Goal: Navigation & Orientation: Find specific page/section

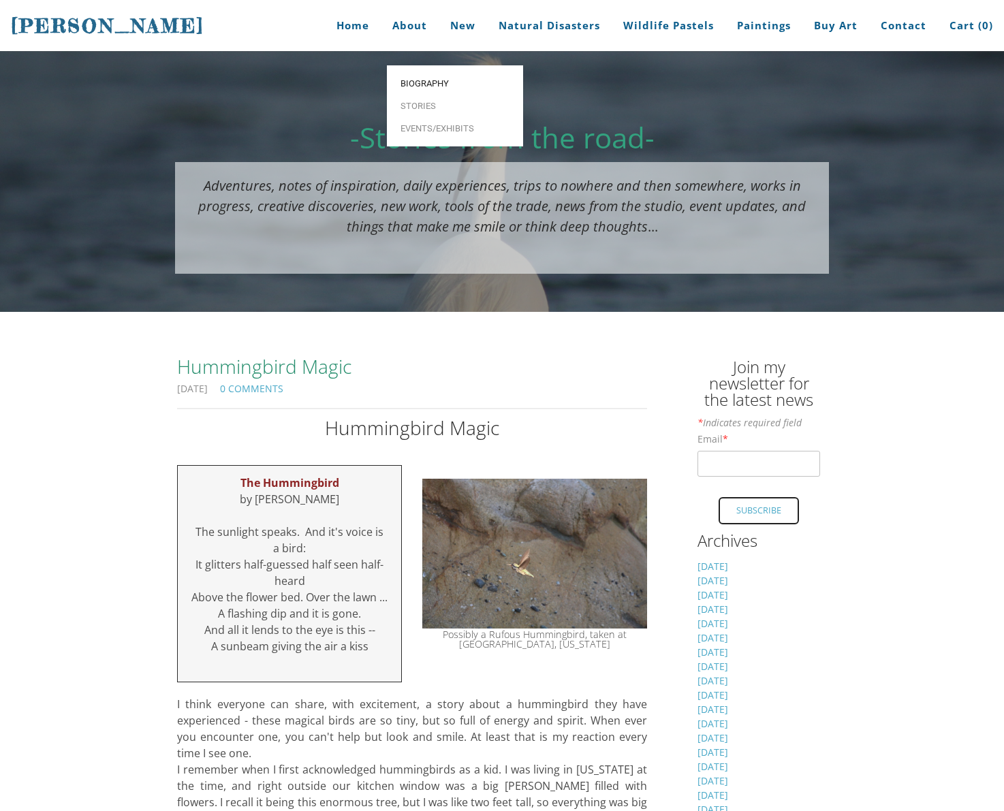
click at [417, 79] on span "Biography" at bounding box center [455, 83] width 109 height 9
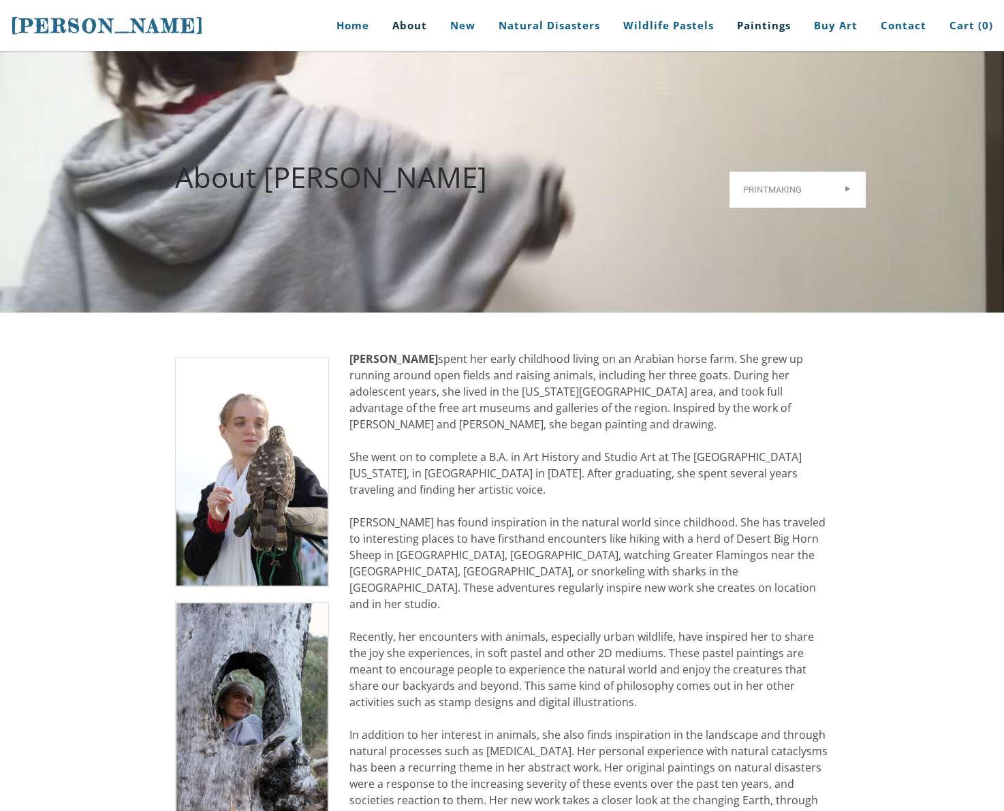
click at [773, 25] on link "Paintings" at bounding box center [764, 25] width 74 height 51
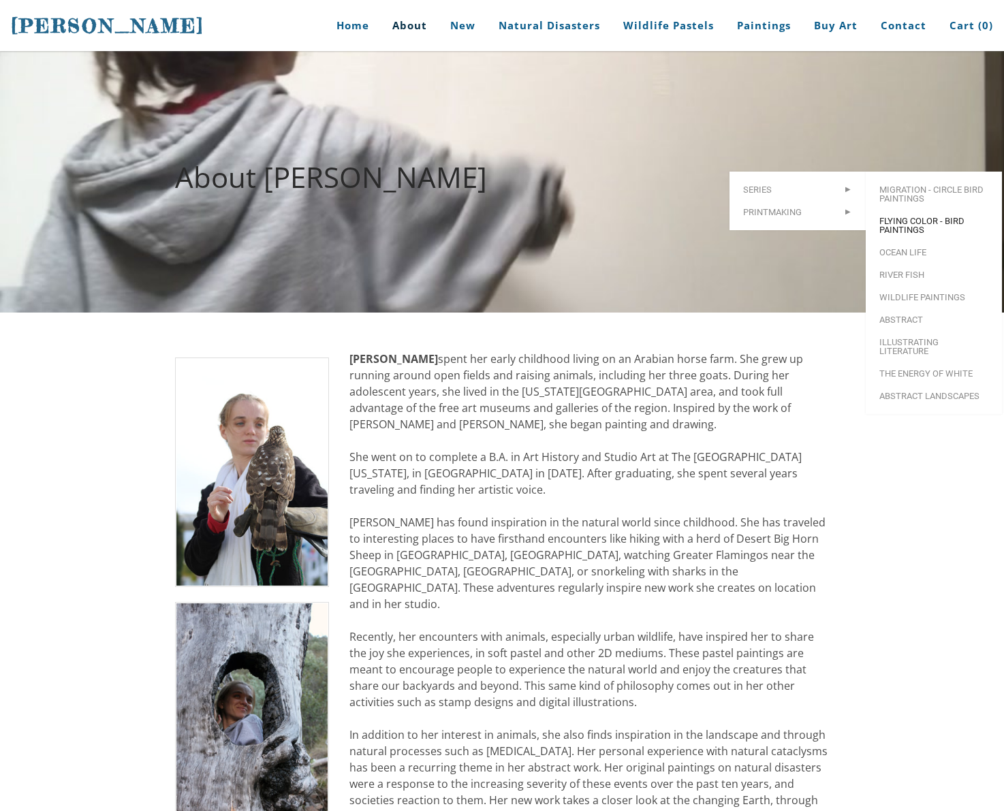
click at [904, 217] on span "Flying Color - Bird Paintings" at bounding box center [933, 226] width 109 height 18
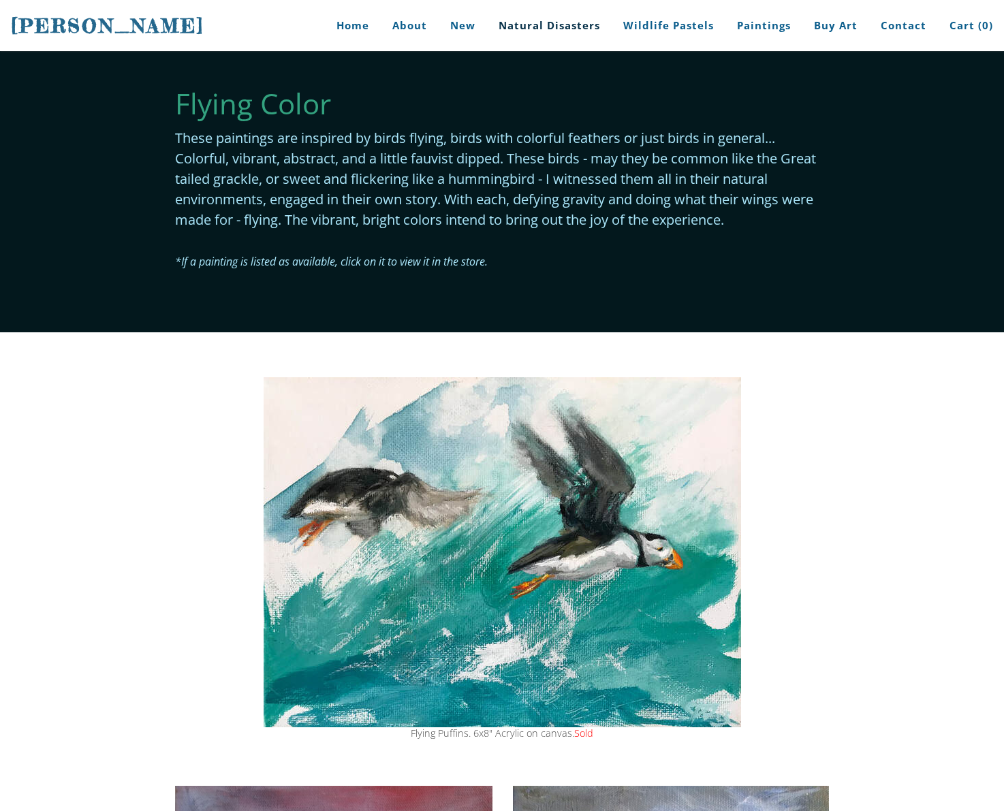
click at [543, 24] on link "Natural Disasters" at bounding box center [549, 25] width 122 height 51
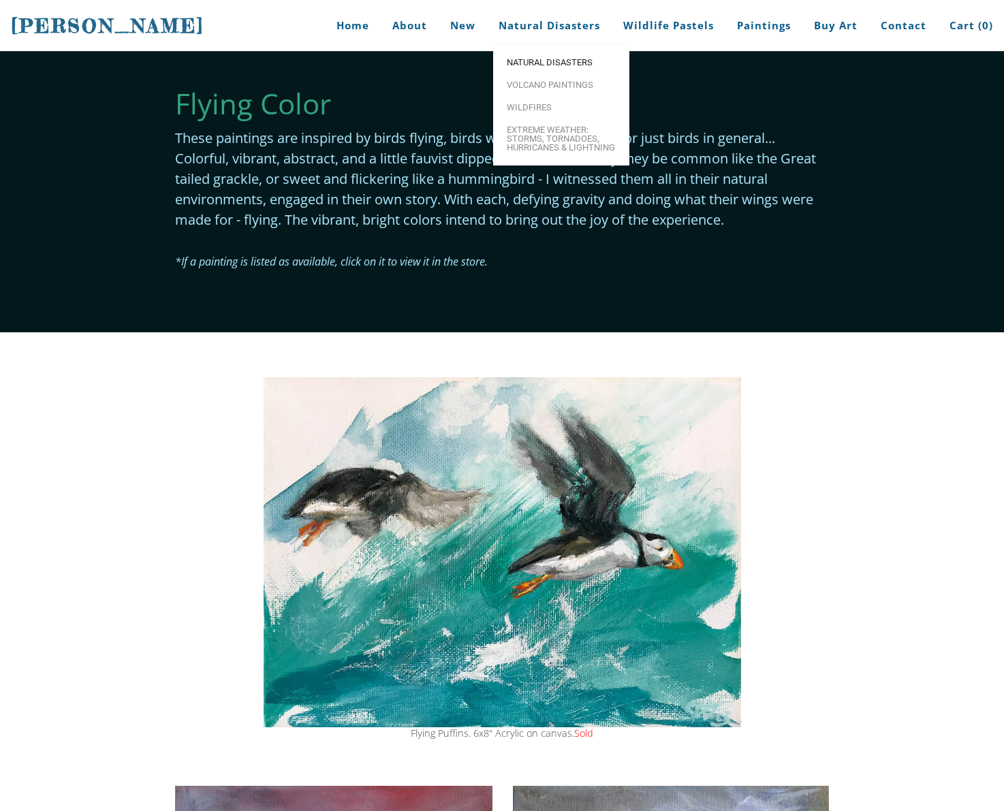
click at [550, 63] on span "Natural Disasters" at bounding box center [561, 62] width 109 height 9
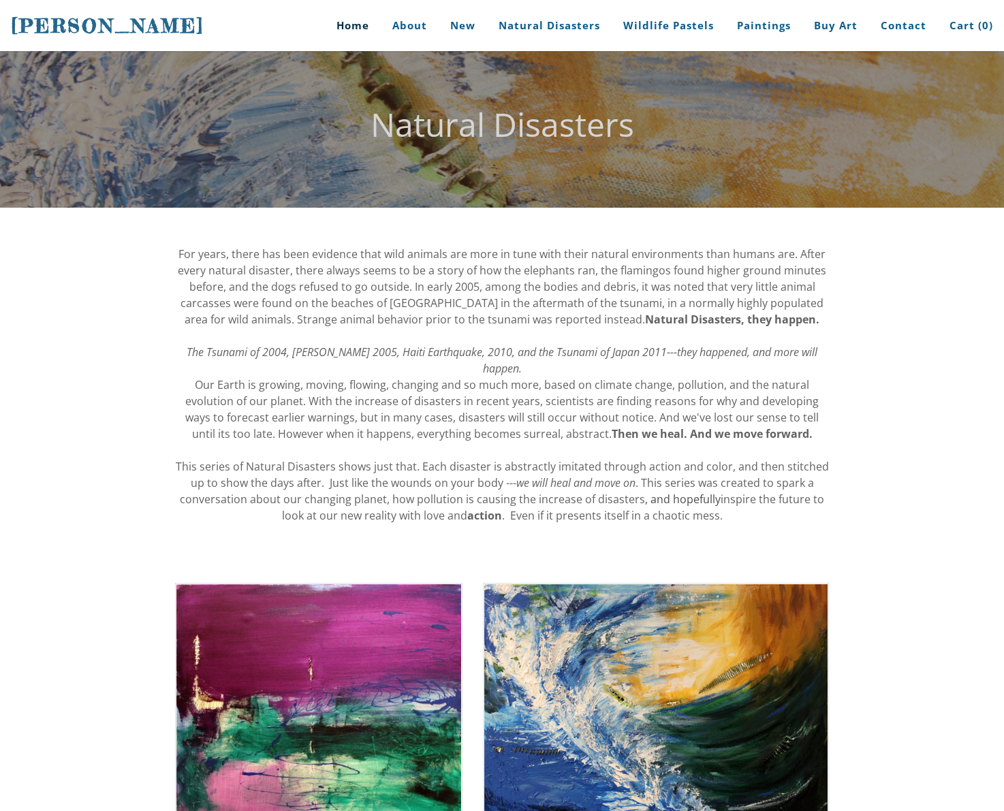
click at [365, 24] on link "Home" at bounding box center [347, 25] width 63 height 51
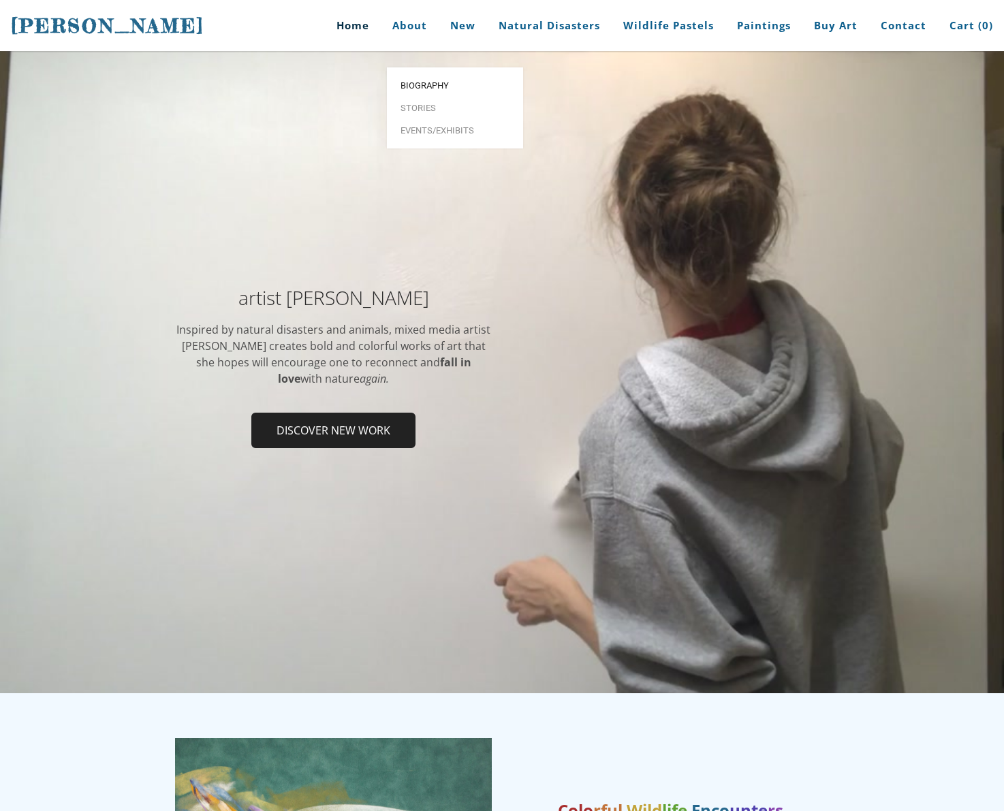
click at [420, 74] on link "Biography" at bounding box center [455, 85] width 136 height 22
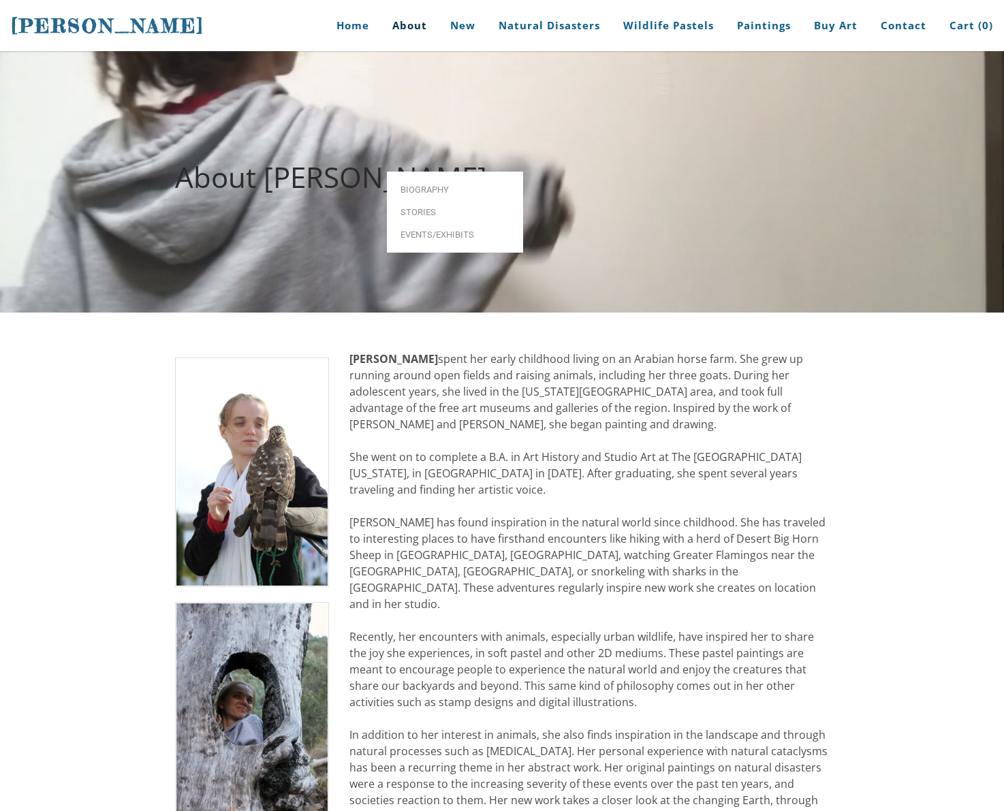
click at [416, 24] on link "About" at bounding box center [409, 25] width 55 height 51
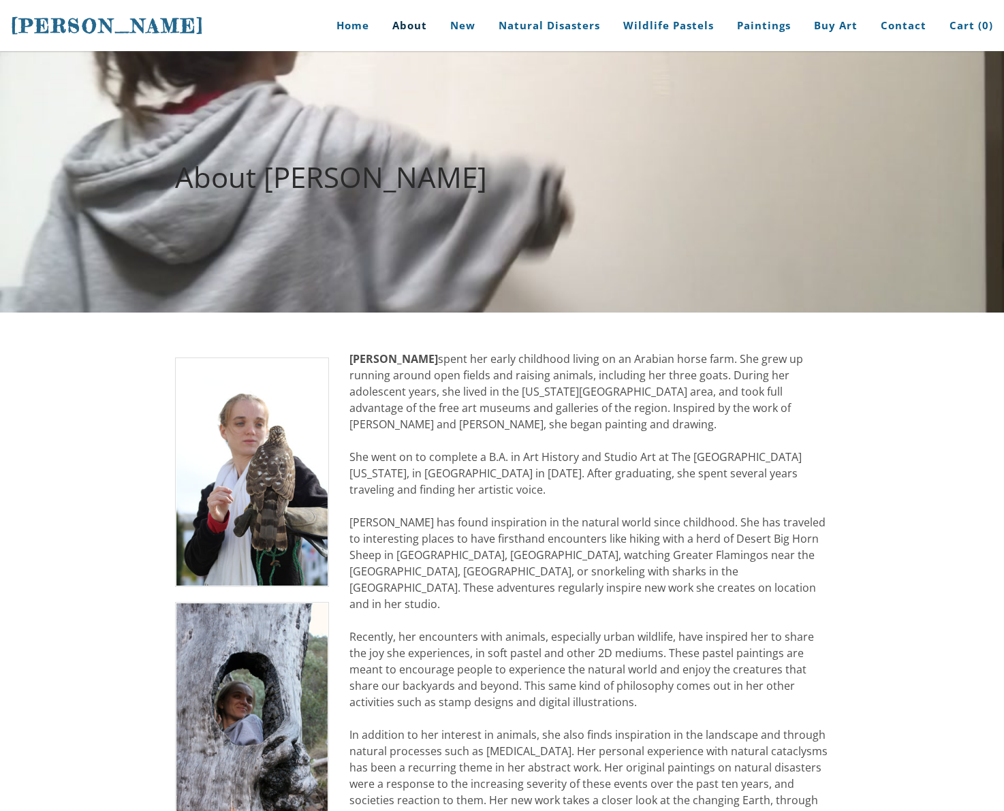
drag, startPoint x: 0, startPoint y: 0, endPoint x: 416, endPoint y: 25, distance: 416.9
click at [416, 25] on link "About" at bounding box center [409, 25] width 55 height 51
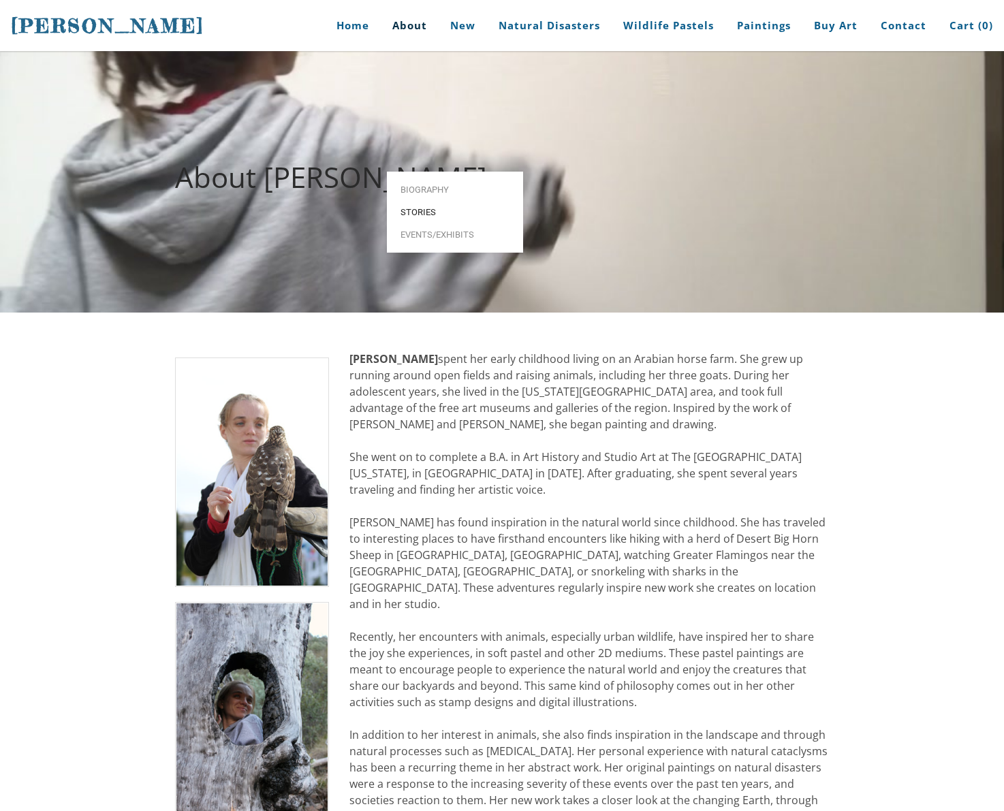
click at [417, 208] on span "Stories" at bounding box center [455, 212] width 109 height 9
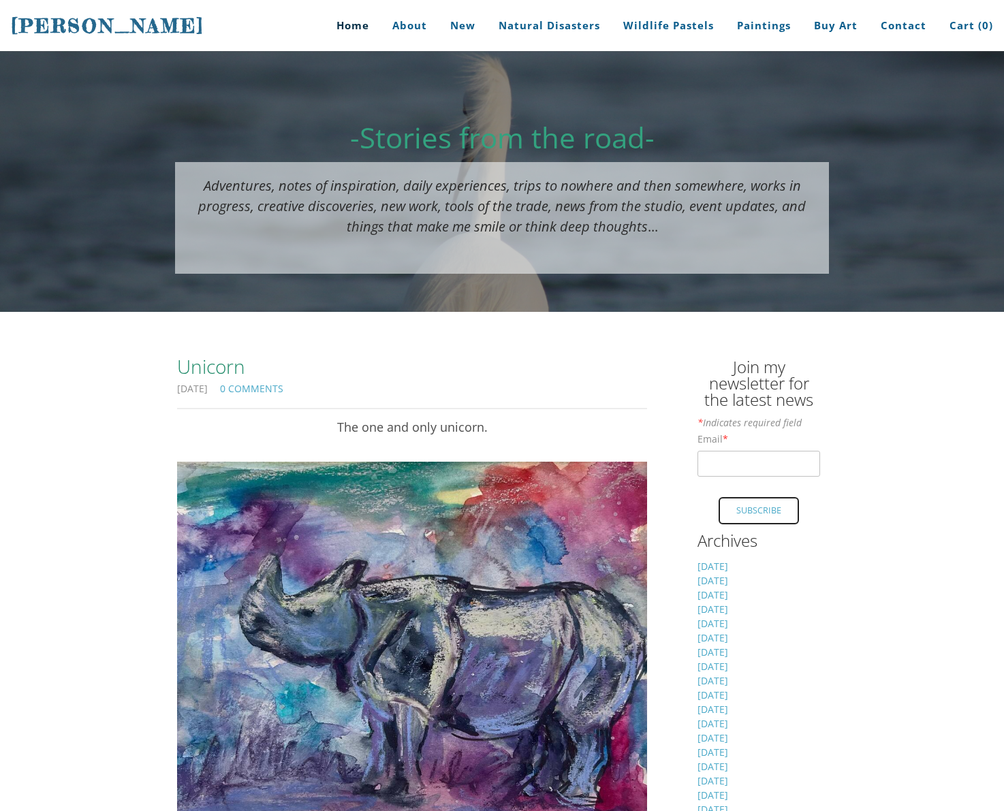
click at [350, 22] on link "Home" at bounding box center [347, 25] width 63 height 51
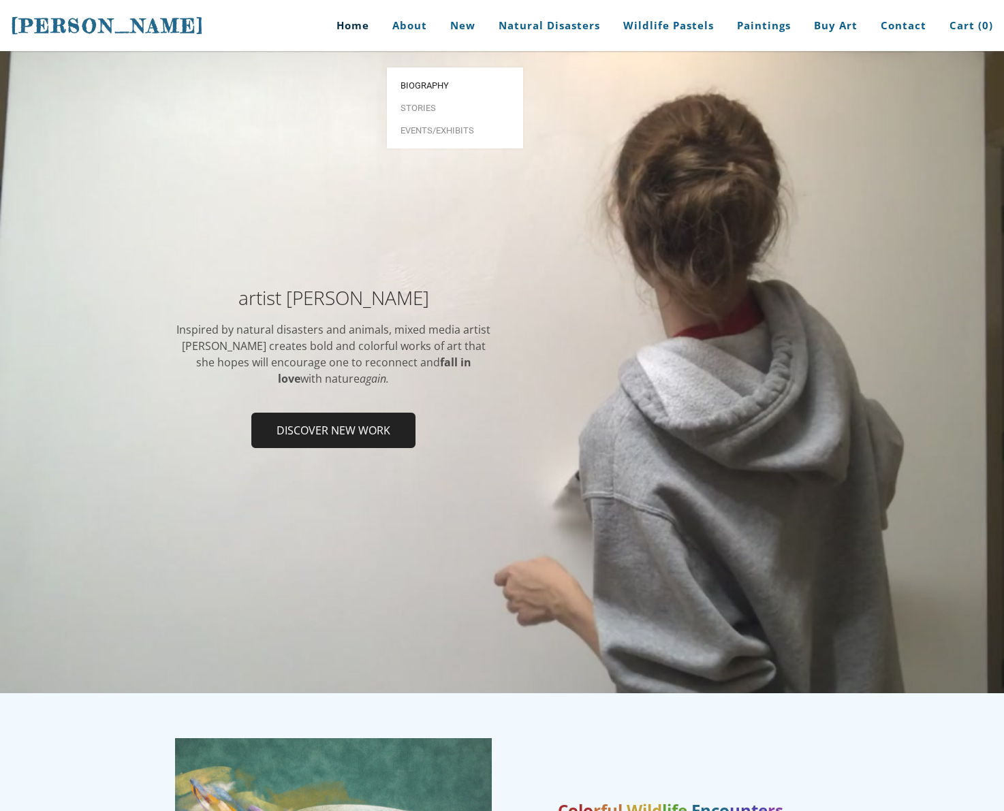
click at [413, 81] on span "Biography" at bounding box center [455, 85] width 109 height 9
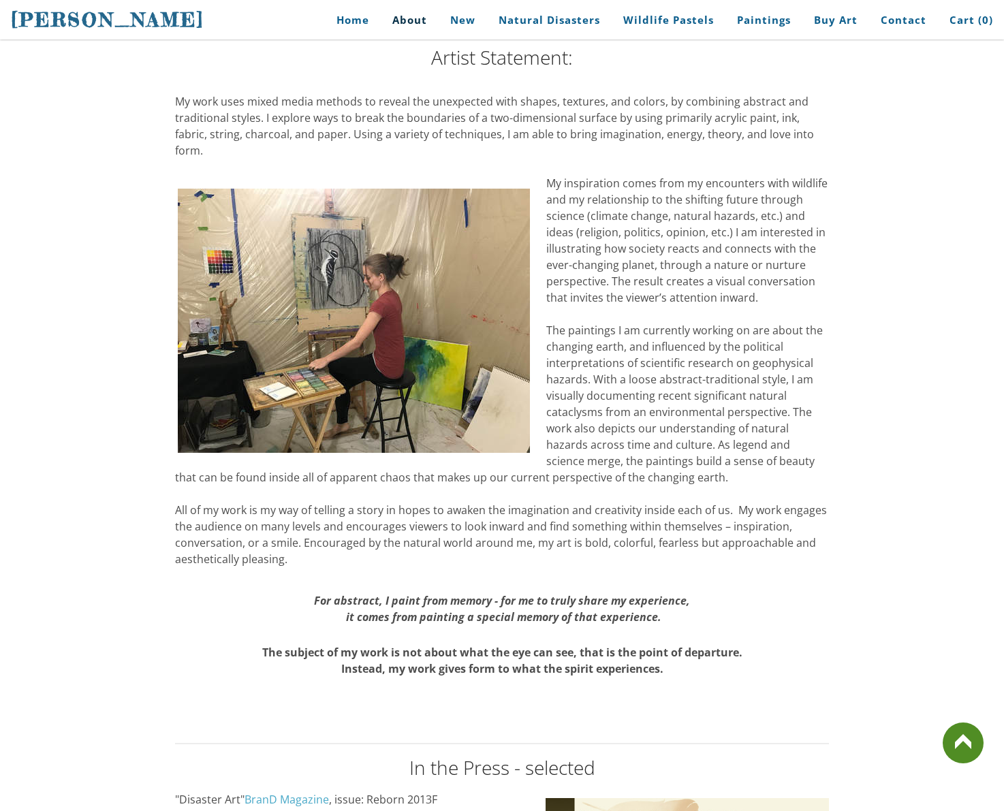
scroll to position [1130, 0]
